Goal: Register for event/course

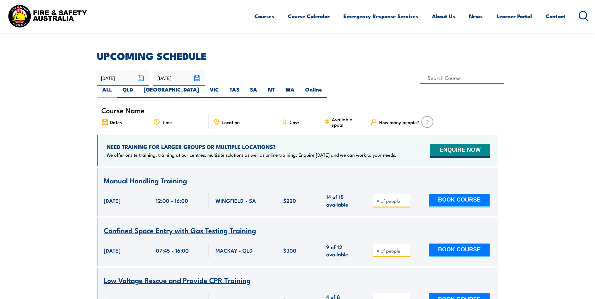
scroll to position [155, 0]
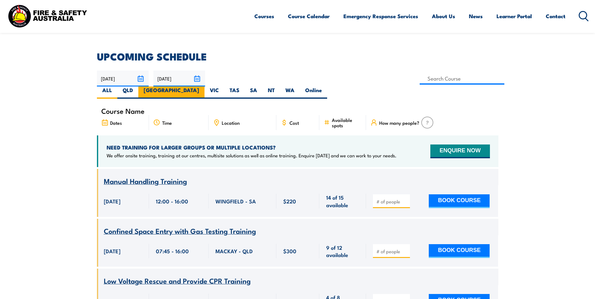
click at [205, 87] on label "[GEOGRAPHIC_DATA]" at bounding box center [171, 93] width 66 height 12
click at [203, 87] on input "[GEOGRAPHIC_DATA]" at bounding box center [201, 89] width 4 height 4
radio input "true"
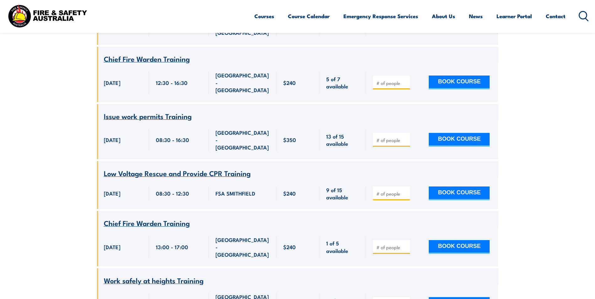
scroll to position [444, 0]
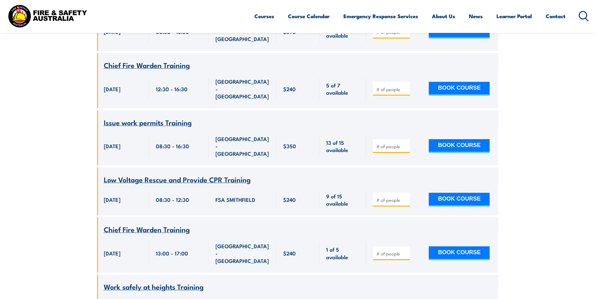
click at [127, 174] on span "Low Voltage Rescue and Provide CPR Training" at bounding box center [177, 179] width 147 height 11
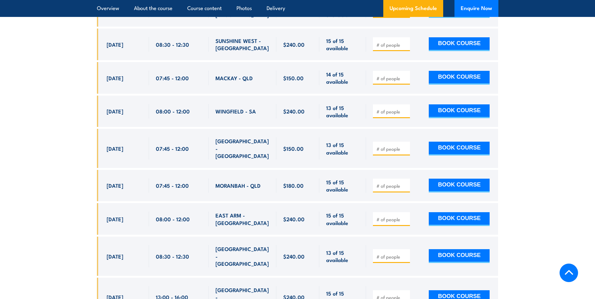
scroll to position [1342, 0]
